Goal: Task Accomplishment & Management: Use online tool/utility

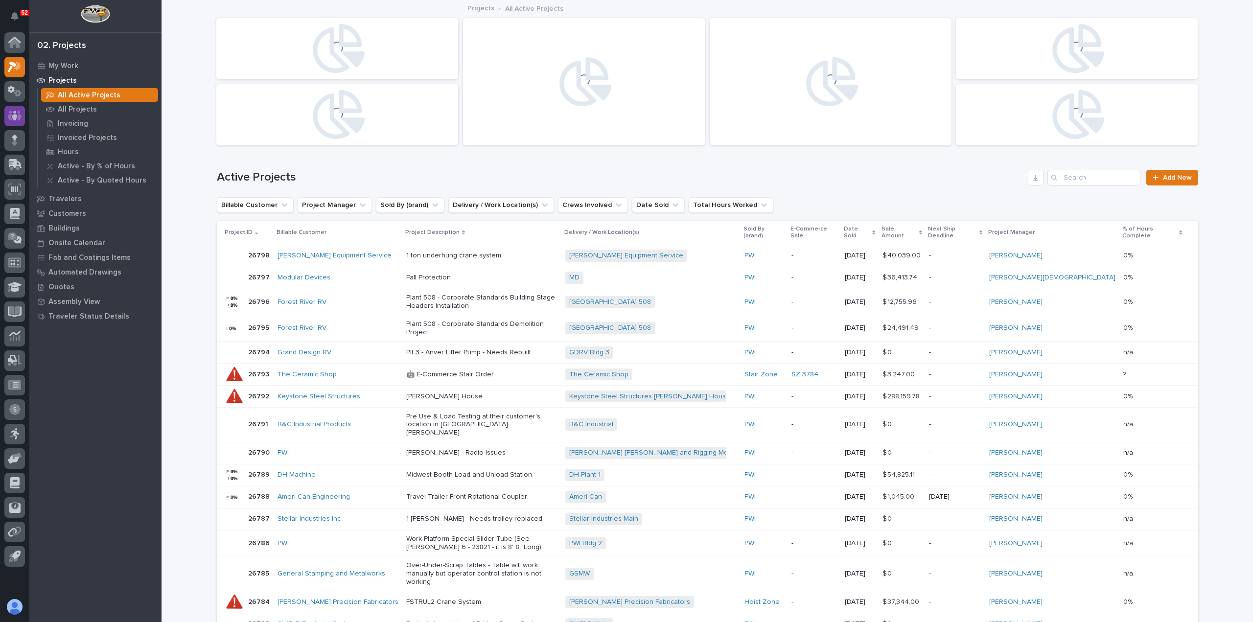
click at [21, 117] on icon at bounding box center [15, 116] width 14 height 10
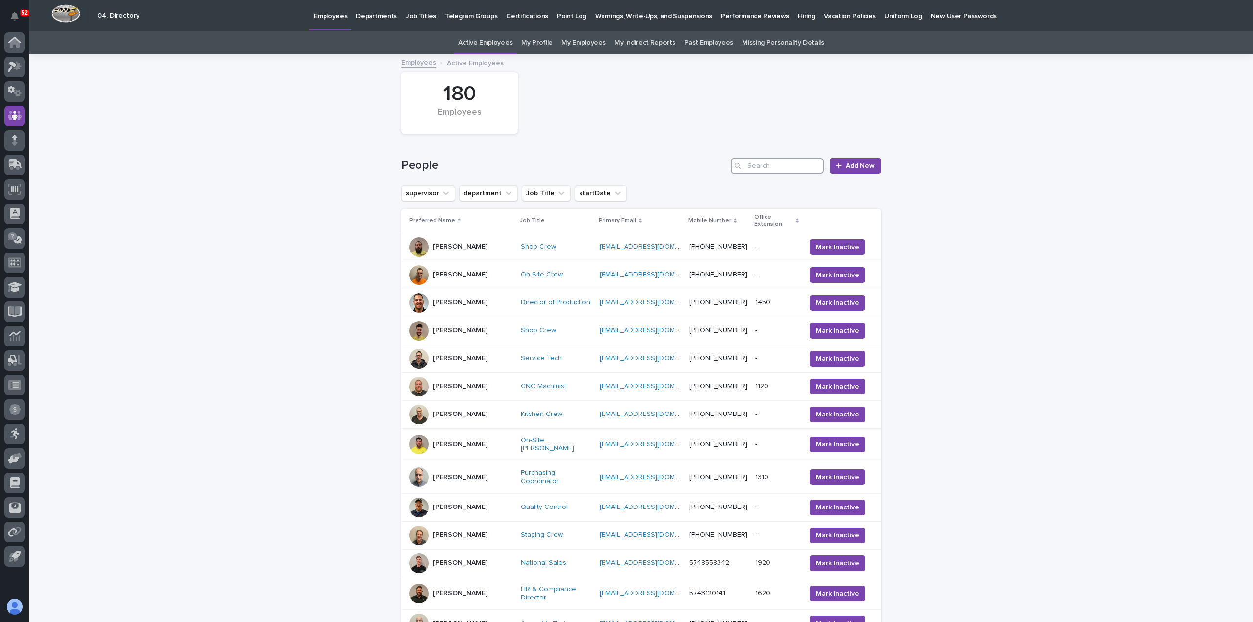
click at [766, 169] on input "Search" at bounding box center [777, 166] width 93 height 16
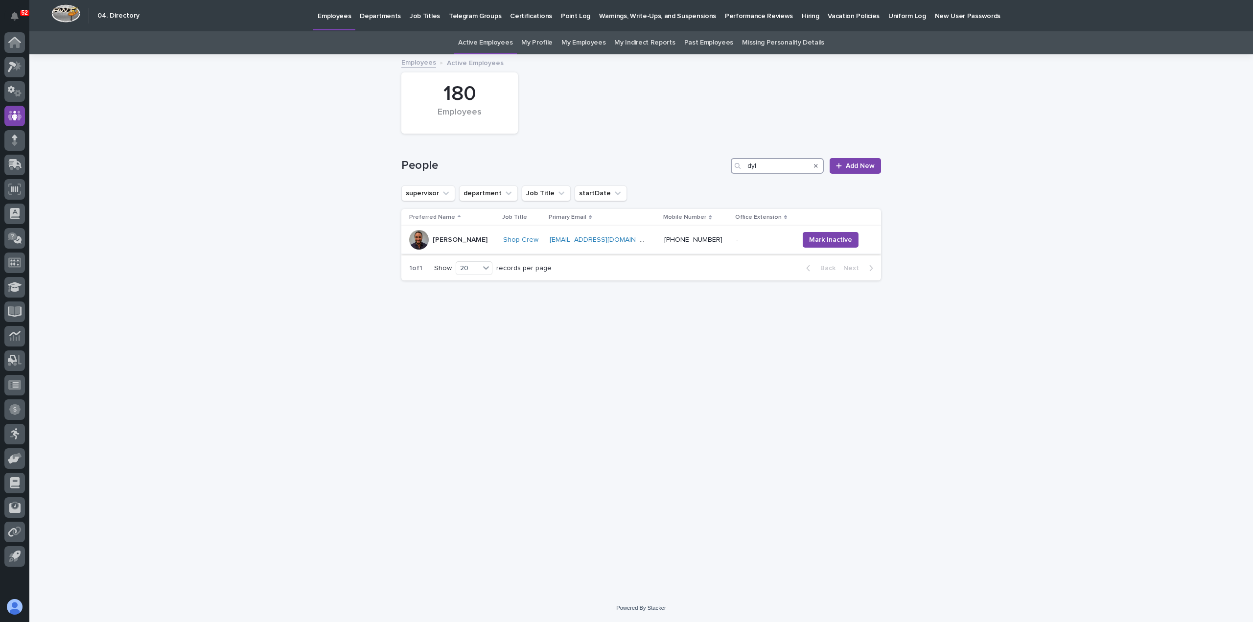
type input "dyl"
click at [495, 238] on div "[PERSON_NAME]" at bounding box center [452, 240] width 86 height 20
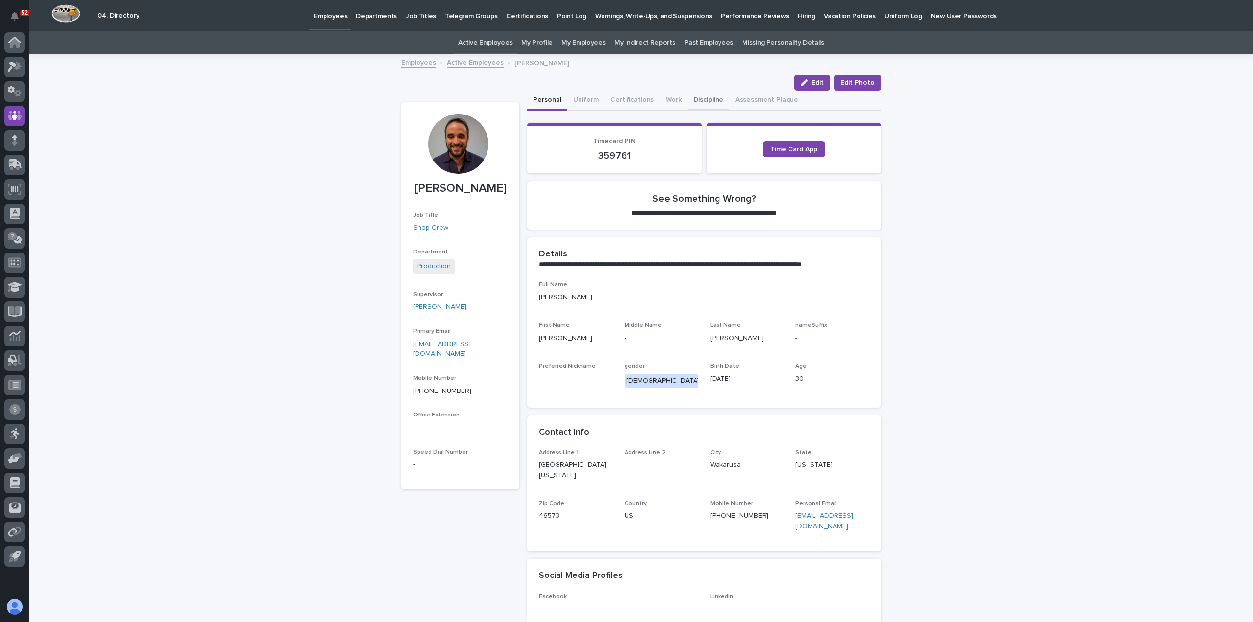
click at [704, 100] on button "Discipline" at bounding box center [709, 101] width 42 height 21
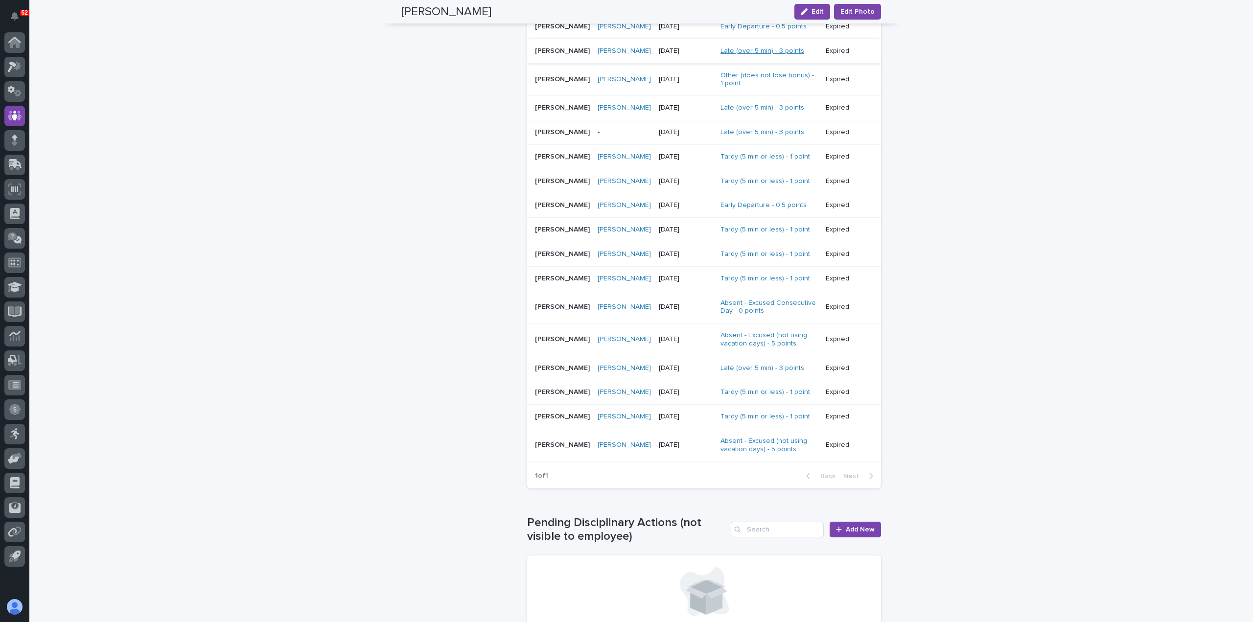
scroll to position [804, 0]
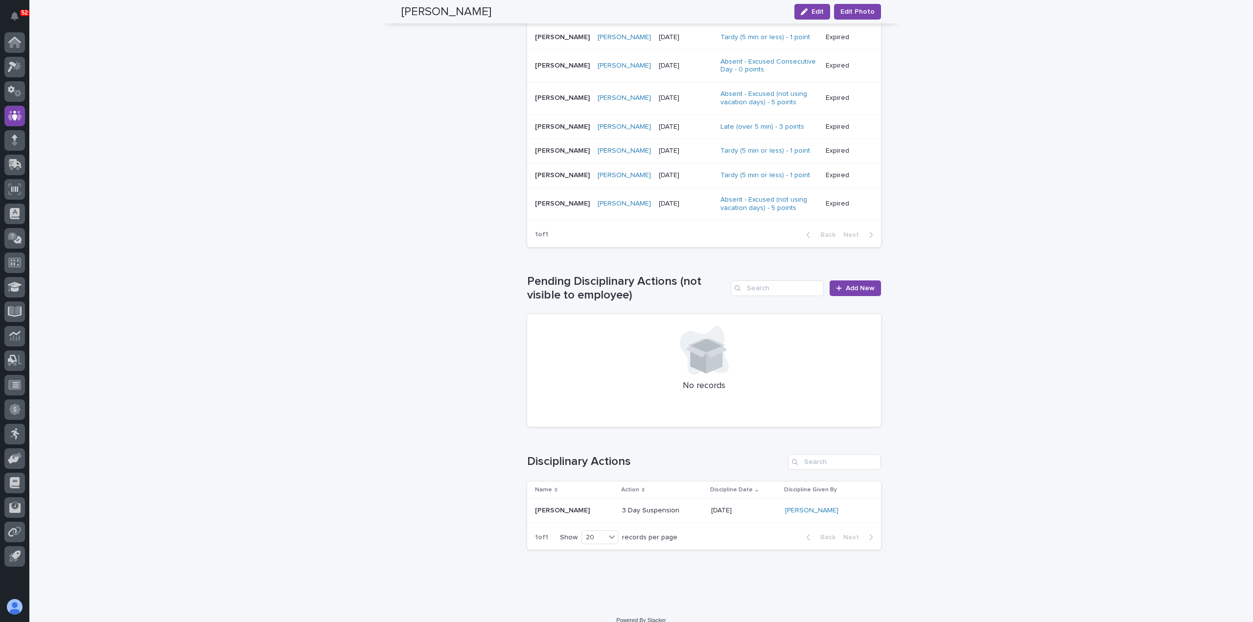
click at [596, 507] on p at bounding box center [574, 511] width 79 height 8
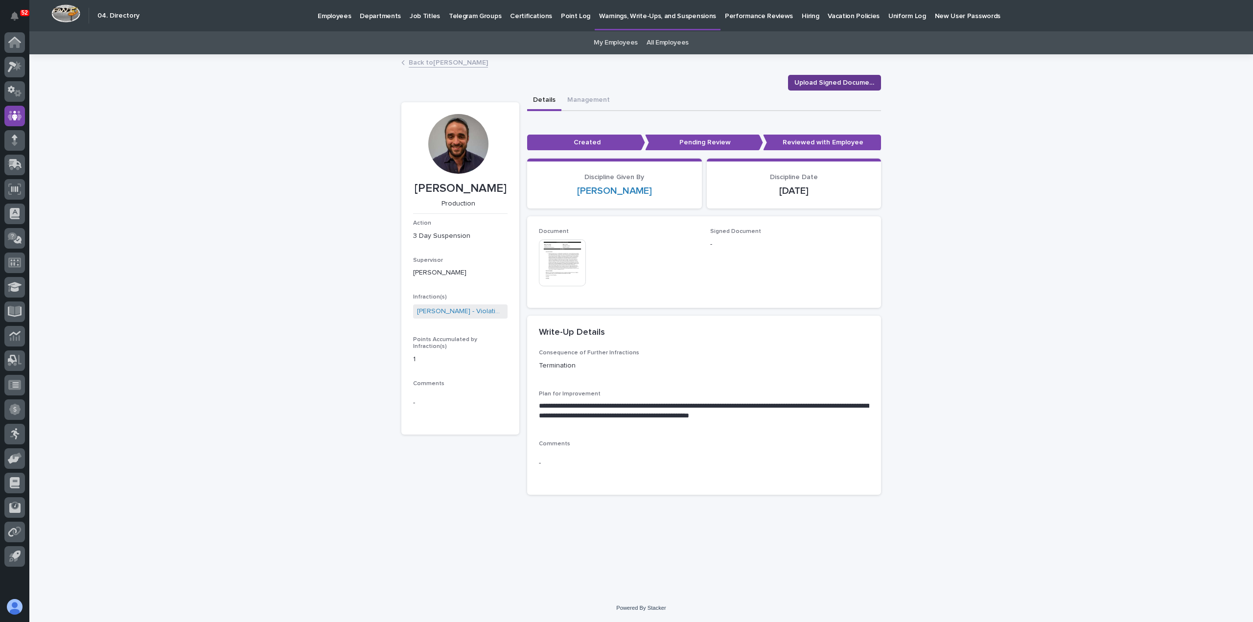
click at [820, 82] on span "Upload Signed Document" at bounding box center [835, 83] width 80 height 10
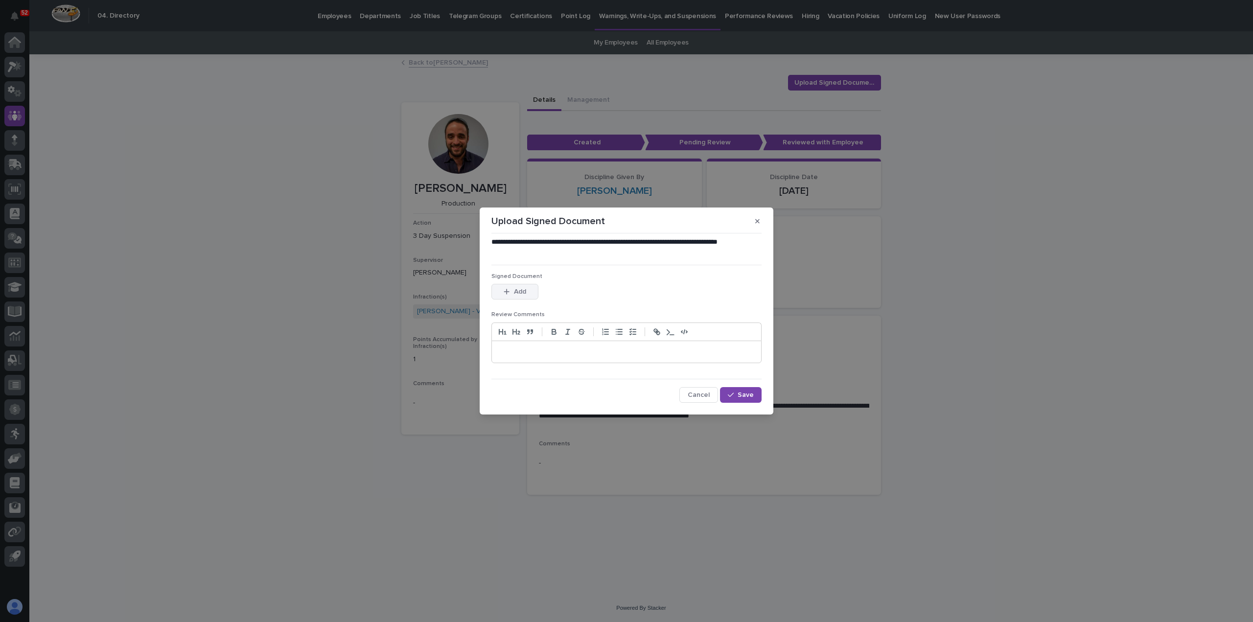
click at [520, 296] on button "Add" at bounding box center [515, 292] width 47 height 16
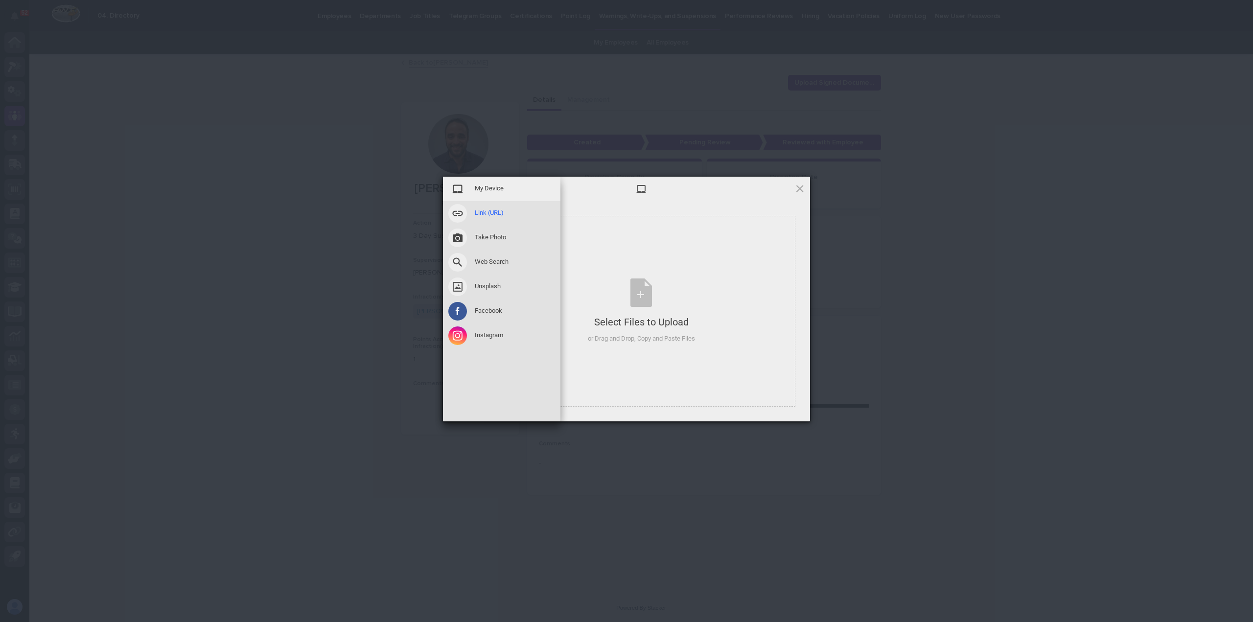
click at [455, 211] on span at bounding box center [457, 213] width 19 height 19
click at [482, 188] on span "My Device" at bounding box center [489, 188] width 29 height 9
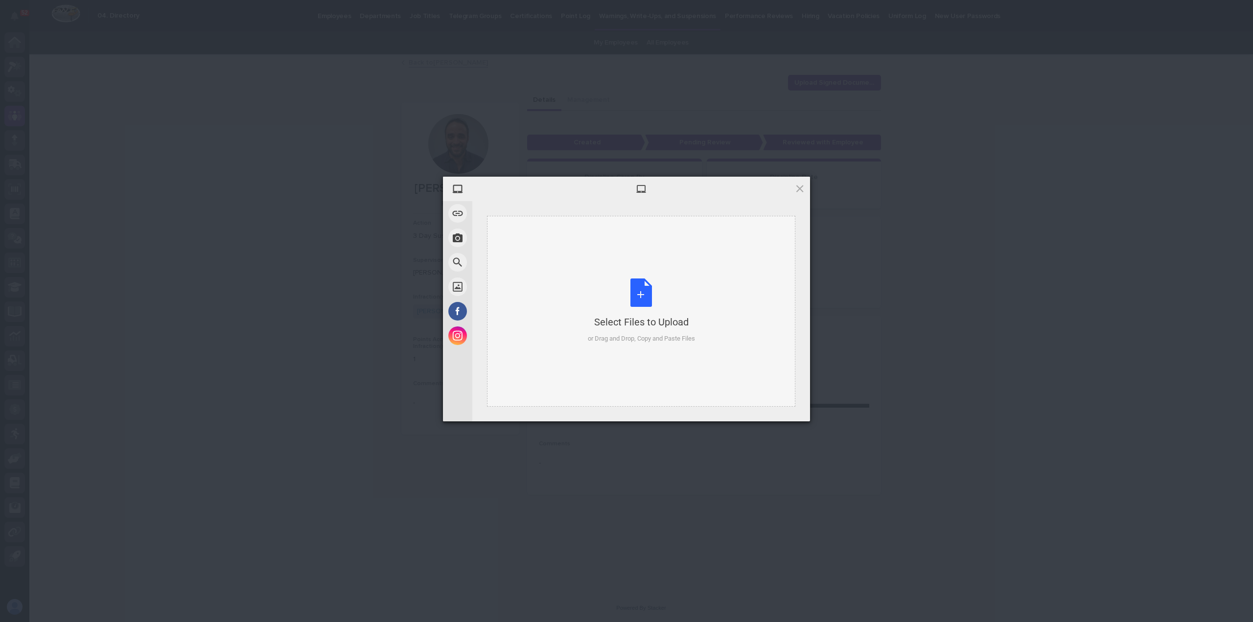
click at [645, 295] on div "Select Files to Upload or Drag and Drop, Copy and Paste Files" at bounding box center [641, 311] width 107 height 65
click at [785, 410] on span "Upload 1" at bounding box center [780, 408] width 19 height 7
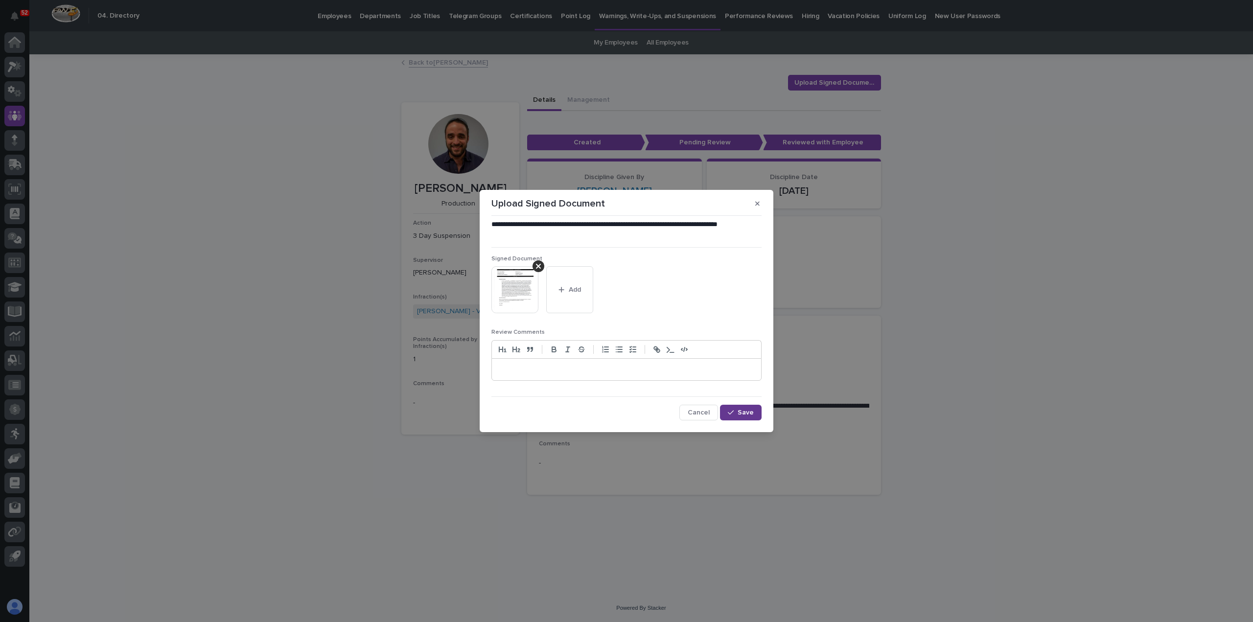
click at [751, 414] on span "Save" at bounding box center [746, 412] width 16 height 7
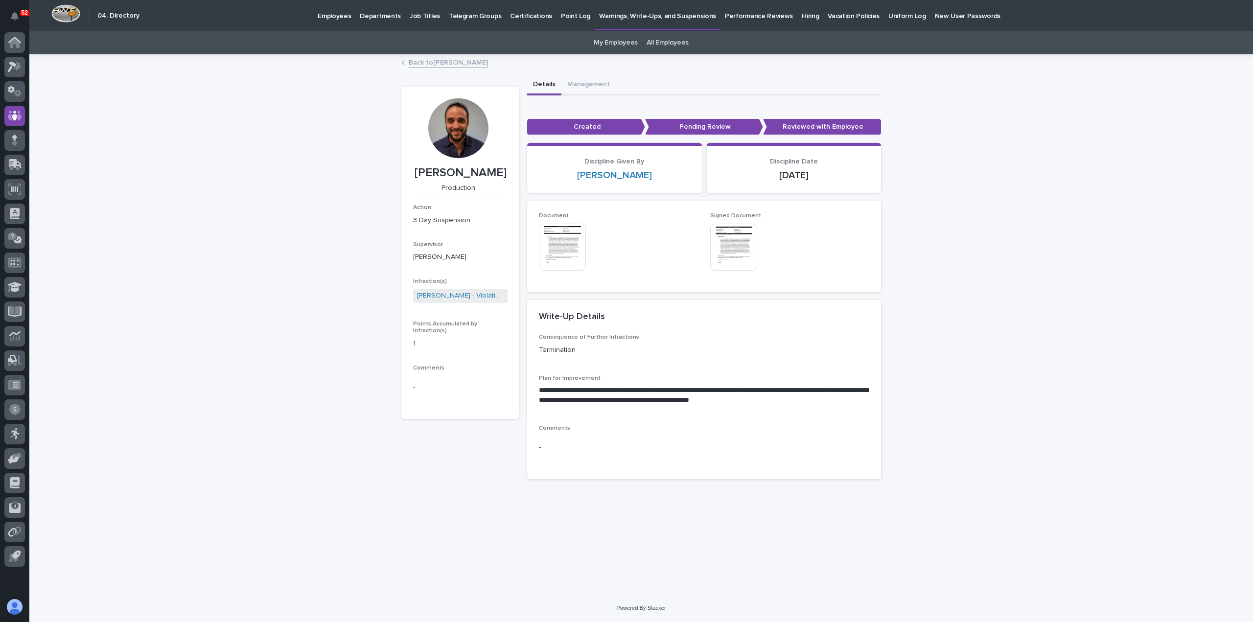
click at [723, 259] on img at bounding box center [733, 247] width 47 height 47
